Goal: Transaction & Acquisition: Purchase product/service

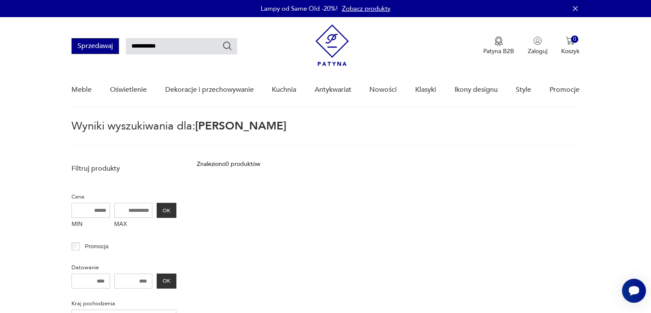
drag, startPoint x: 142, startPoint y: 45, endPoint x: 83, endPoint y: 45, distance: 59.1
click at [85, 45] on div "**********" at bounding box center [155, 46] width 166 height 16
type input "*******"
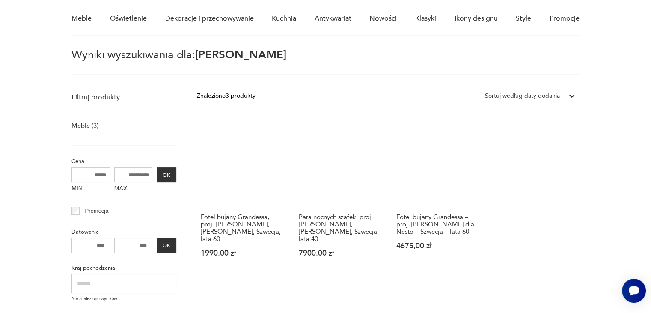
scroll to position [116, 0]
